Goal: Task Accomplishment & Management: Use online tool/utility

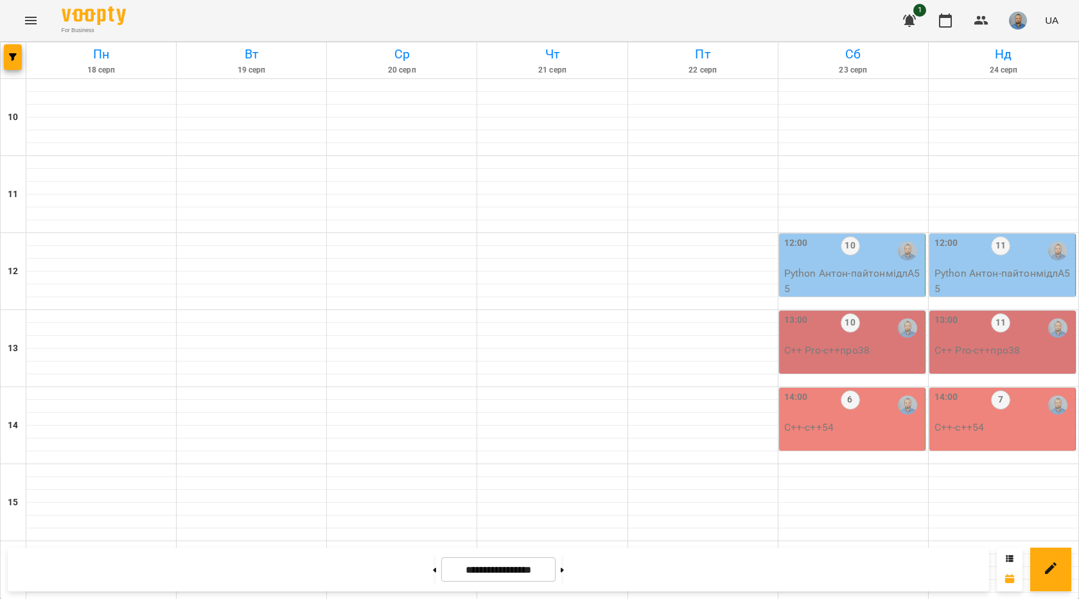
scroll to position [385, 0]
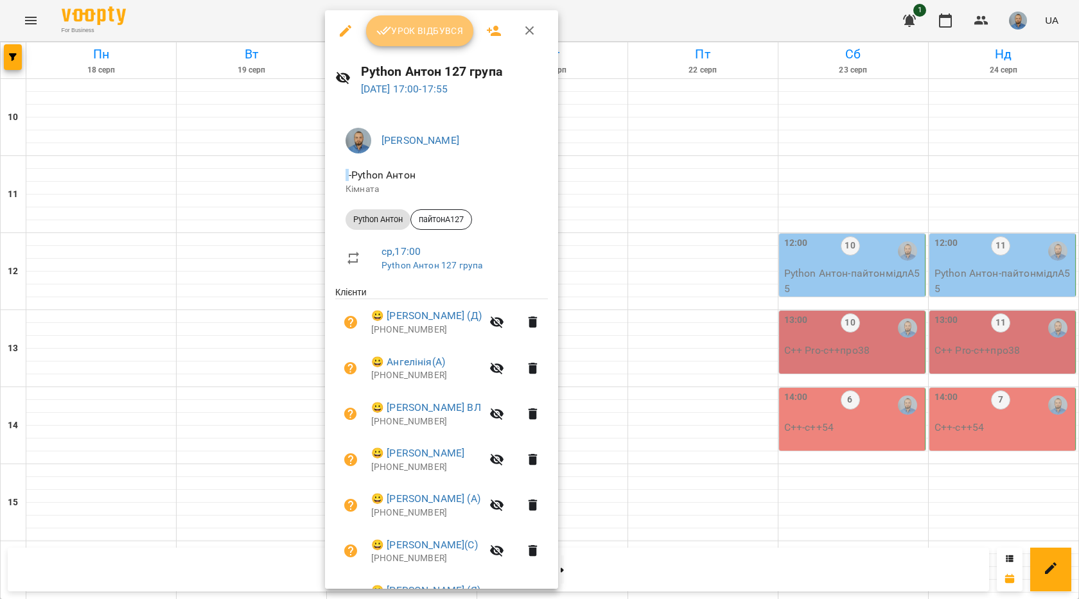
click at [408, 31] on span "Урок відбувся" at bounding box center [419, 30] width 87 height 15
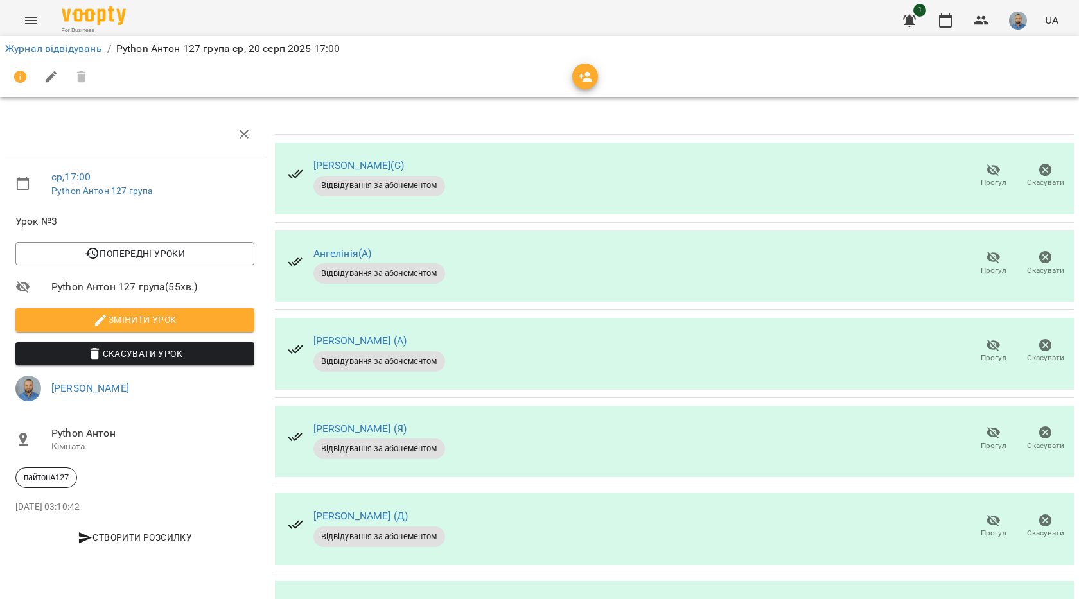
click at [987, 173] on icon "button" at bounding box center [994, 170] width 14 height 12
click at [972, 335] on button "Прогул" at bounding box center [993, 351] width 52 height 36
click at [967, 342] on button "Прогул" at bounding box center [993, 351] width 52 height 36
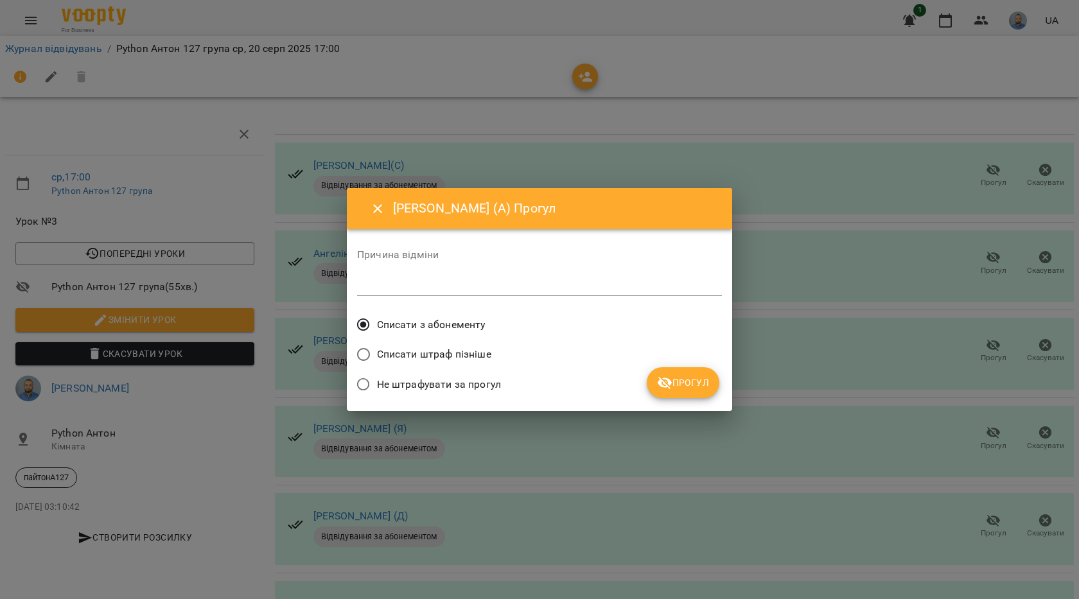
click at [699, 376] on span "Прогул" at bounding box center [683, 382] width 52 height 15
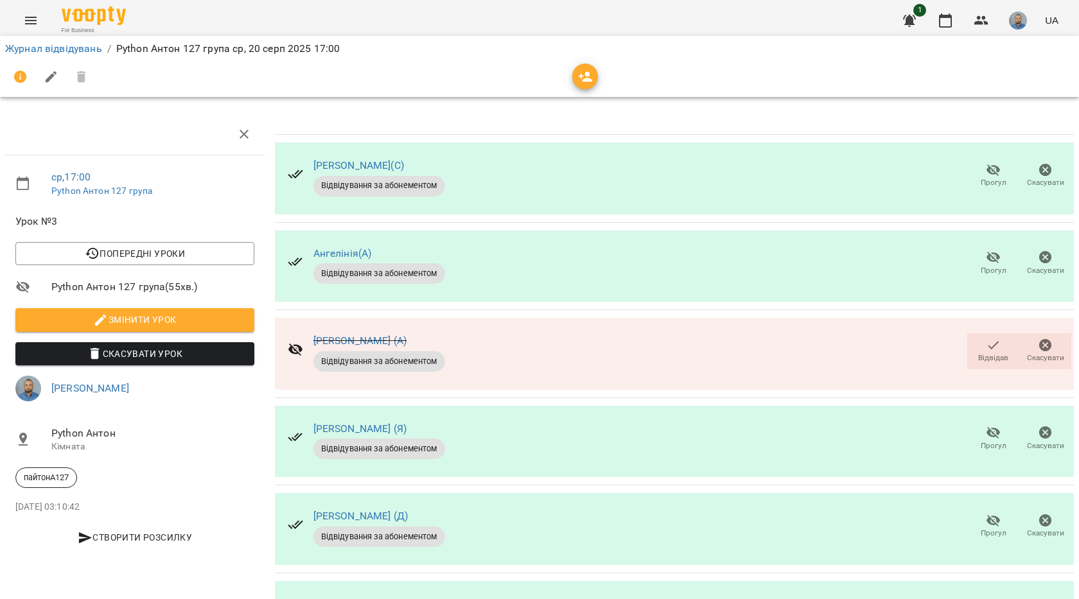
click at [975, 434] on span "Прогул" at bounding box center [993, 438] width 37 height 26
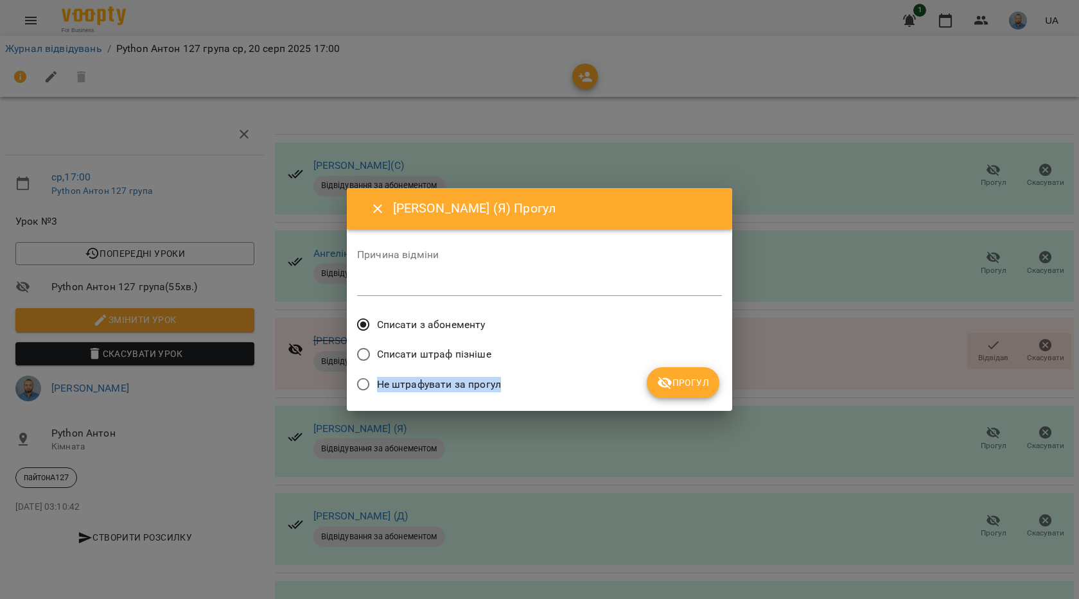
drag, startPoint x: 681, startPoint y: 369, endPoint x: 679, endPoint y: 387, distance: 18.2
click at [681, 378] on div "Причина відміни * Списати з абонементу Списати штраф пізніше Не штрафувати за п…" at bounding box center [539, 320] width 365 height 161
click at [679, 387] on span "Прогул" at bounding box center [683, 382] width 52 height 15
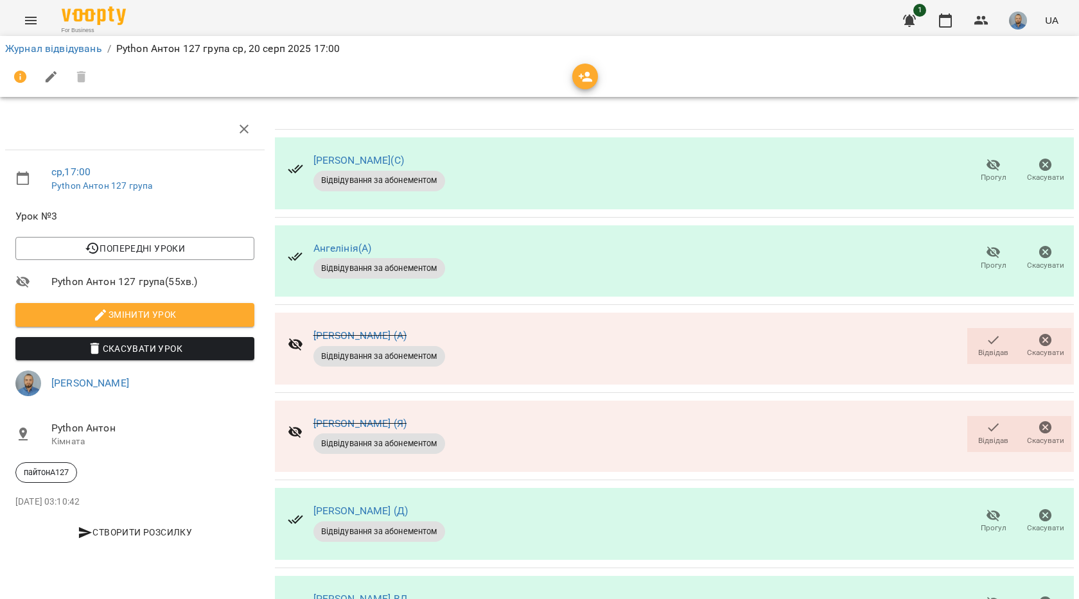
scroll to position [170, 0]
